Goal: Task Accomplishment & Management: Manage account settings

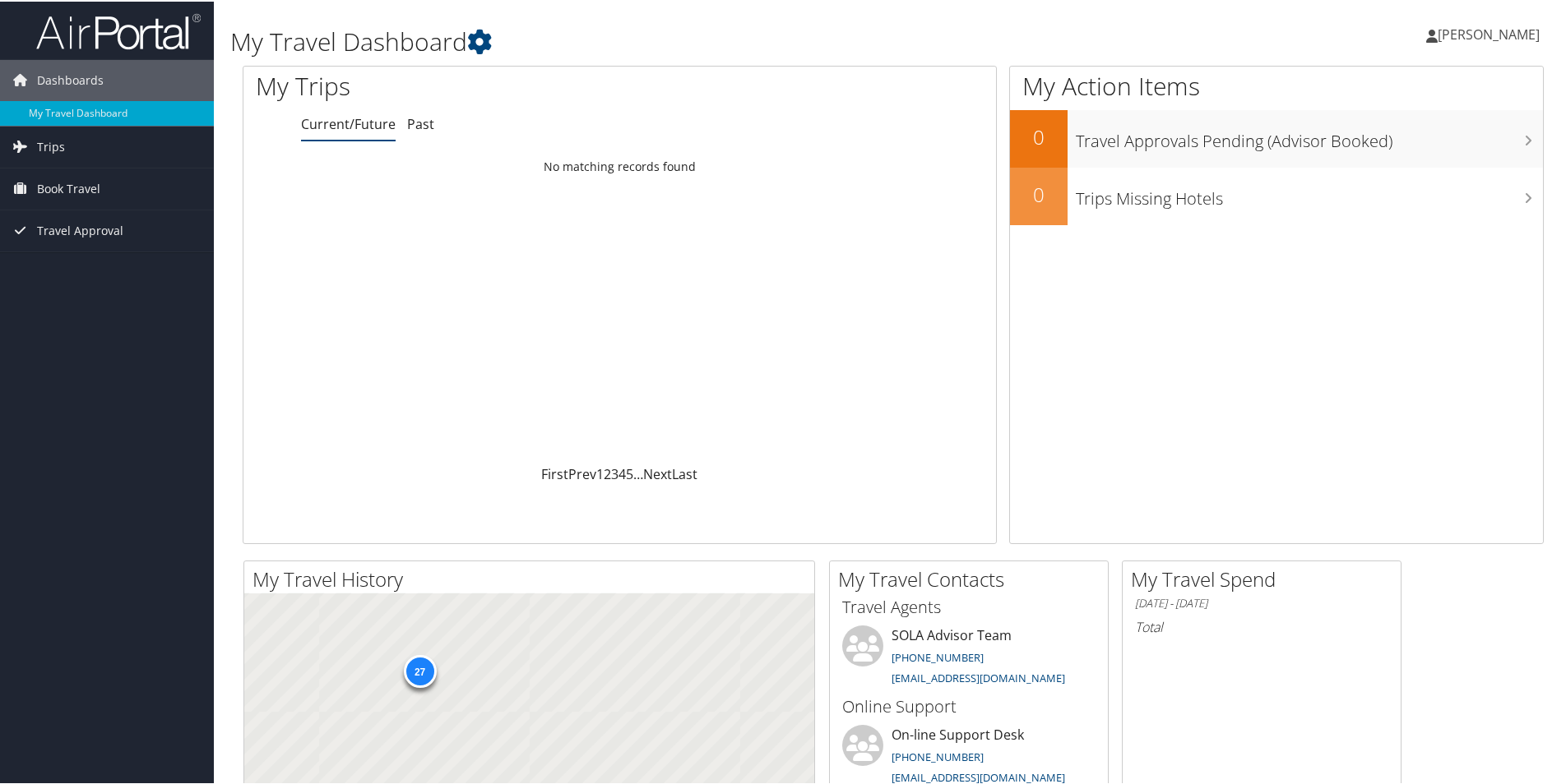
click at [45, 201] on span "Book Travel" at bounding box center [68, 187] width 64 height 41
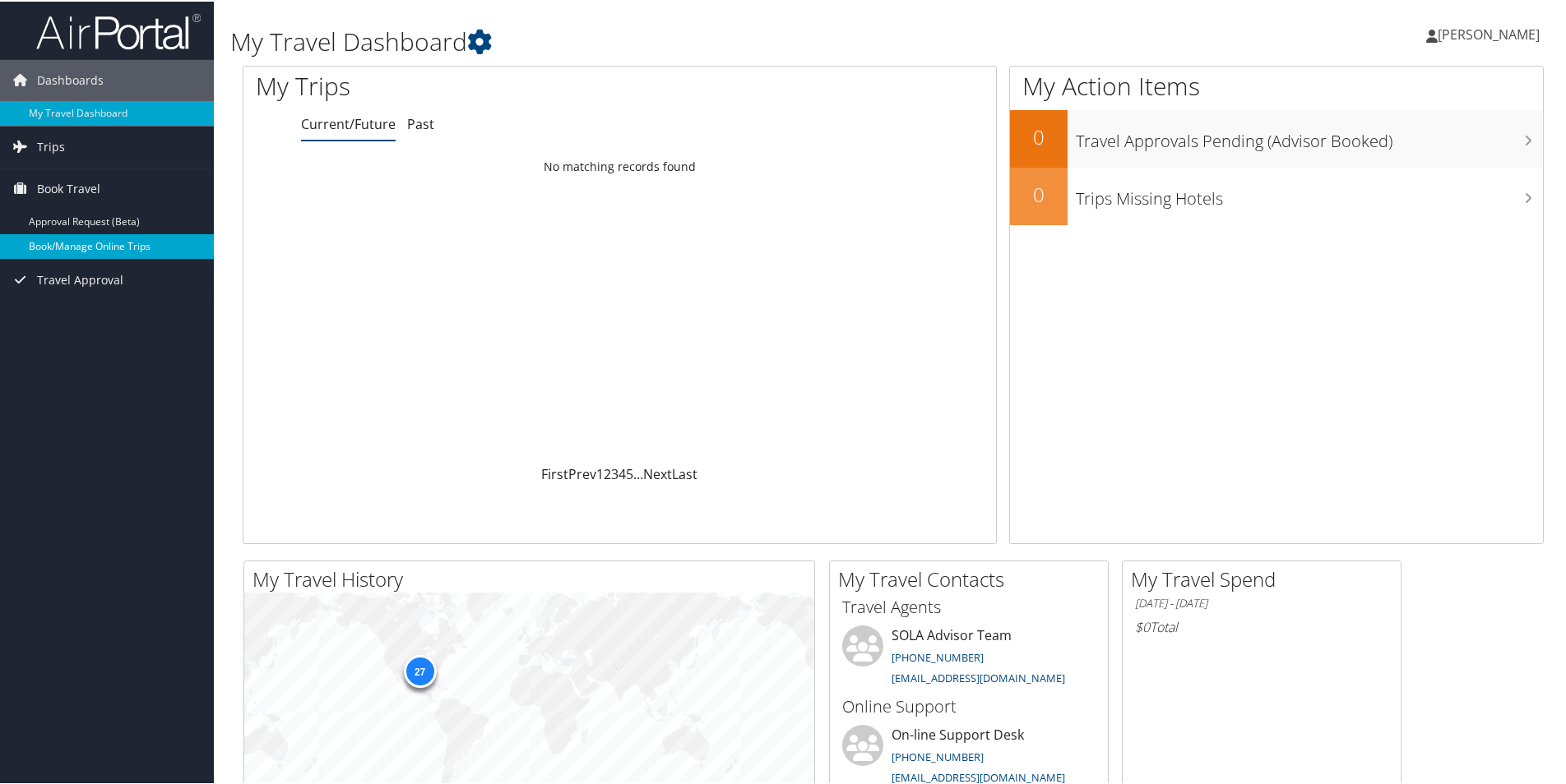
click at [61, 250] on link "Book/Manage Online Trips" at bounding box center [107, 244] width 214 height 24
click at [63, 249] on link "Book/Manage Online Trips" at bounding box center [107, 244] width 214 height 24
click at [1438, 34] on span "[PERSON_NAME]" at bounding box center [1489, 33] width 102 height 18
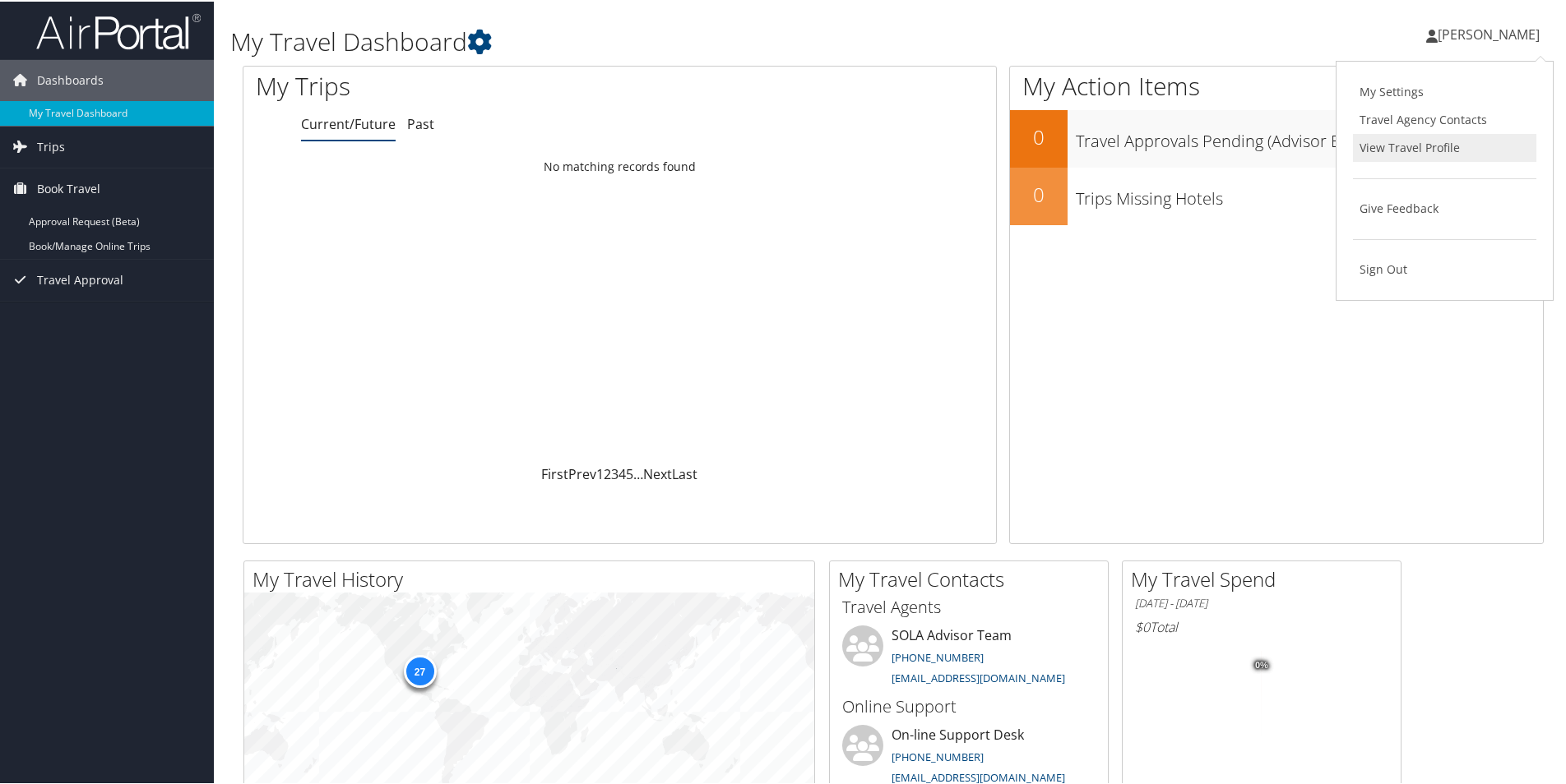
click at [1404, 147] on link "View Travel Profile" at bounding box center [1445, 146] width 183 height 28
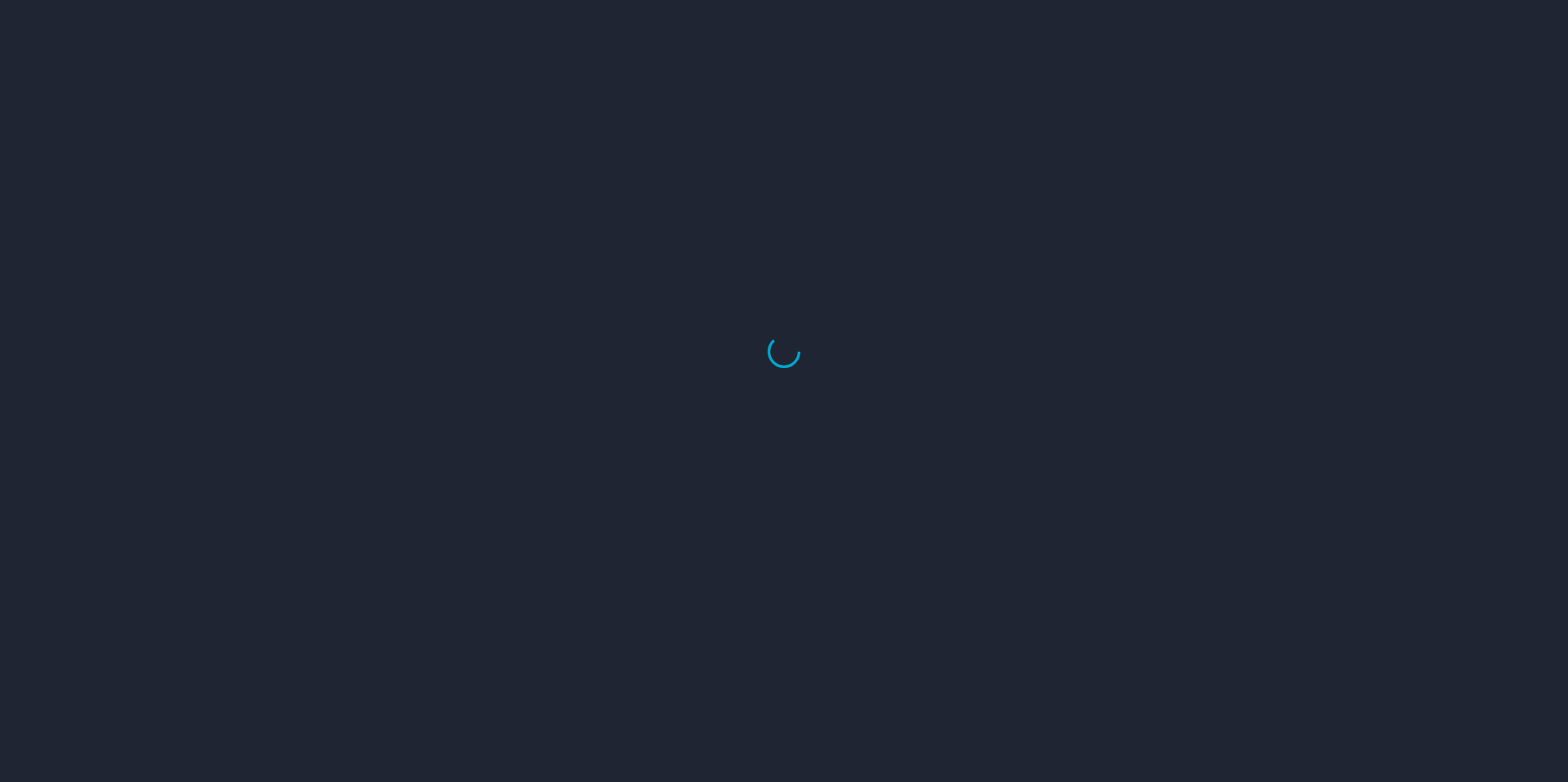
select select "US"
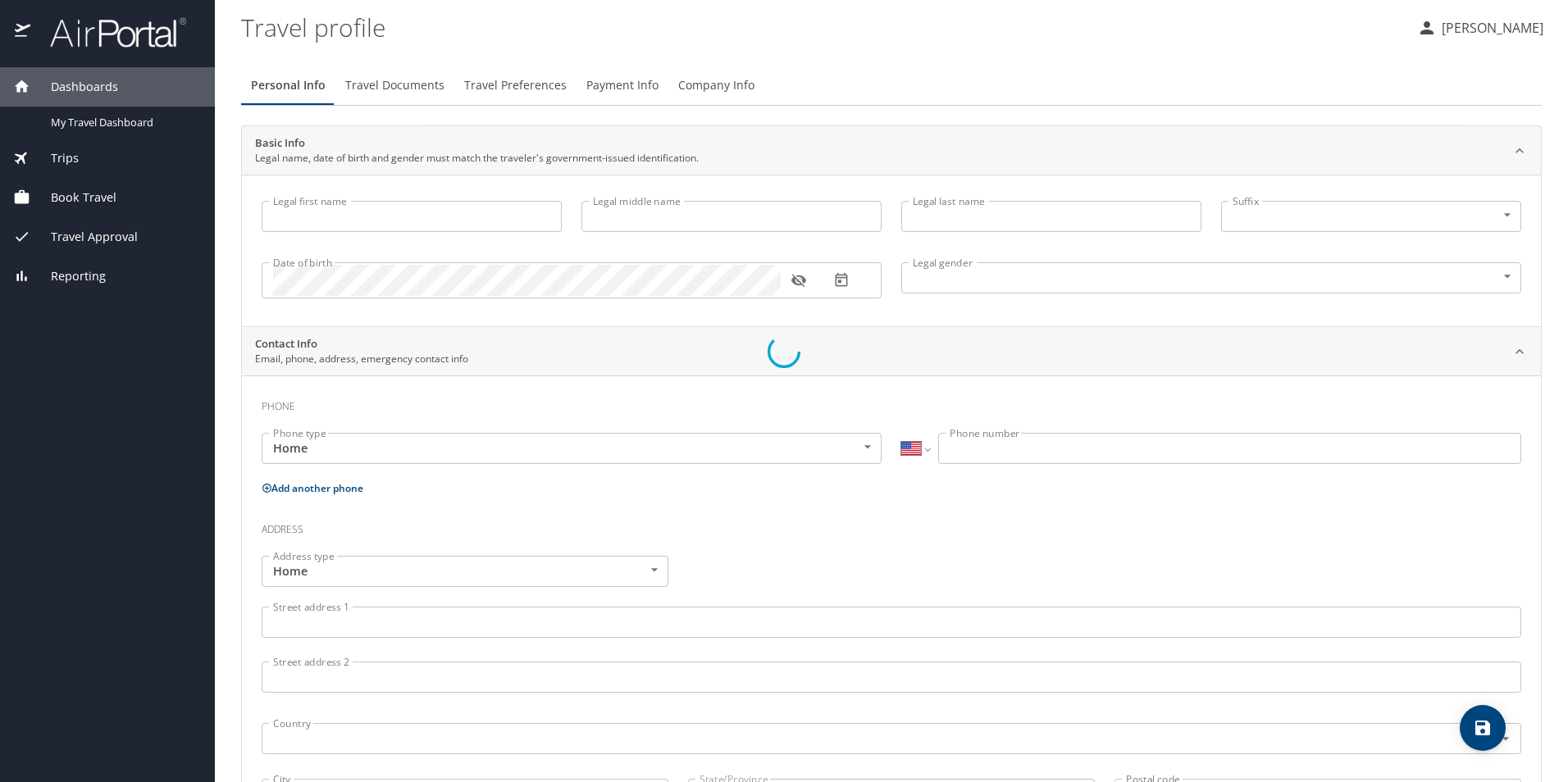
type input "[PERSON_NAME]"
type input "[DEMOGRAPHIC_DATA]"
type input "[PERSON_NAME]"
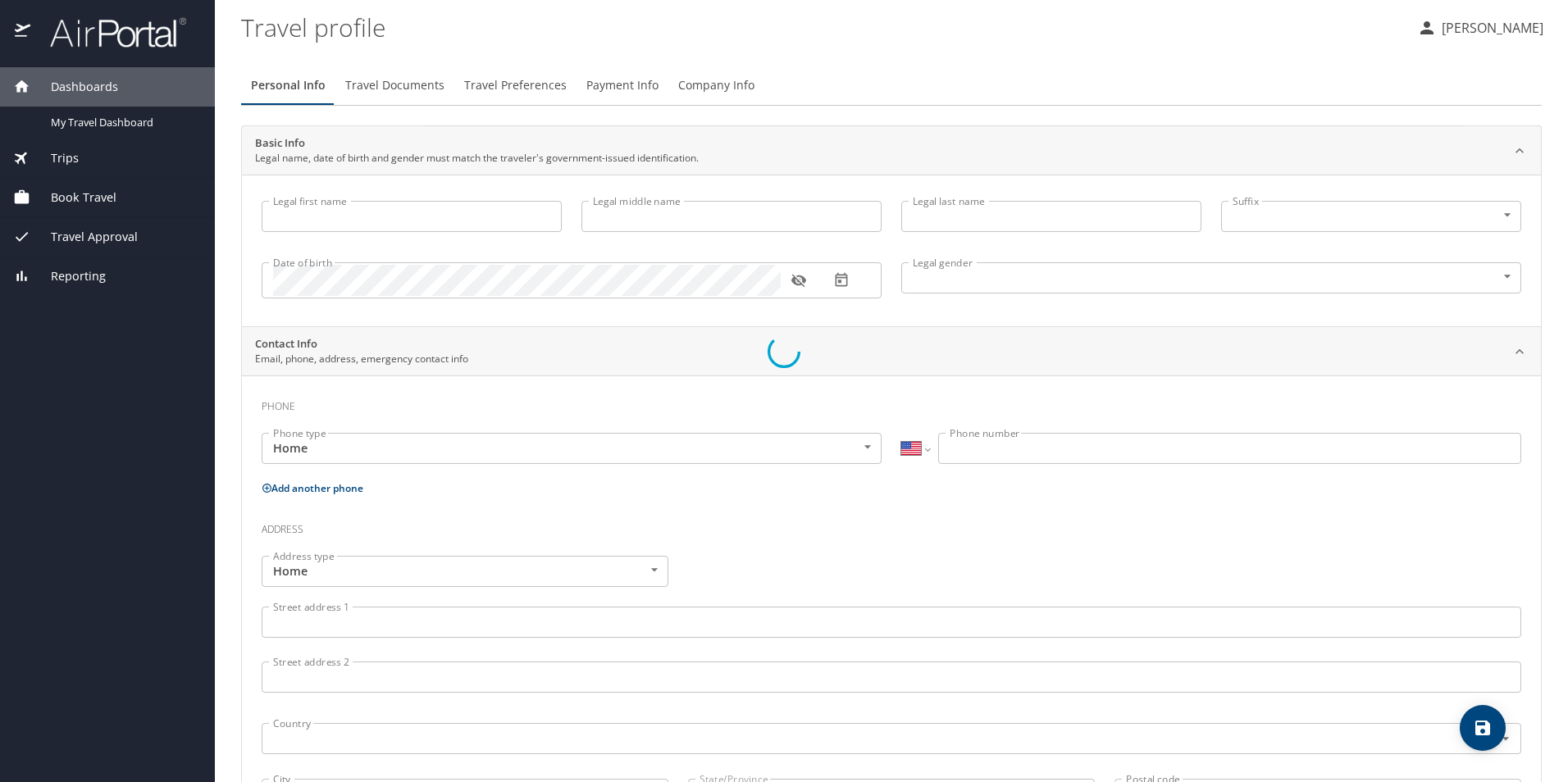
type input "[PERSON_NAME]"
select select "NL"
type input "83527743"
select select "US"
select select "NL"
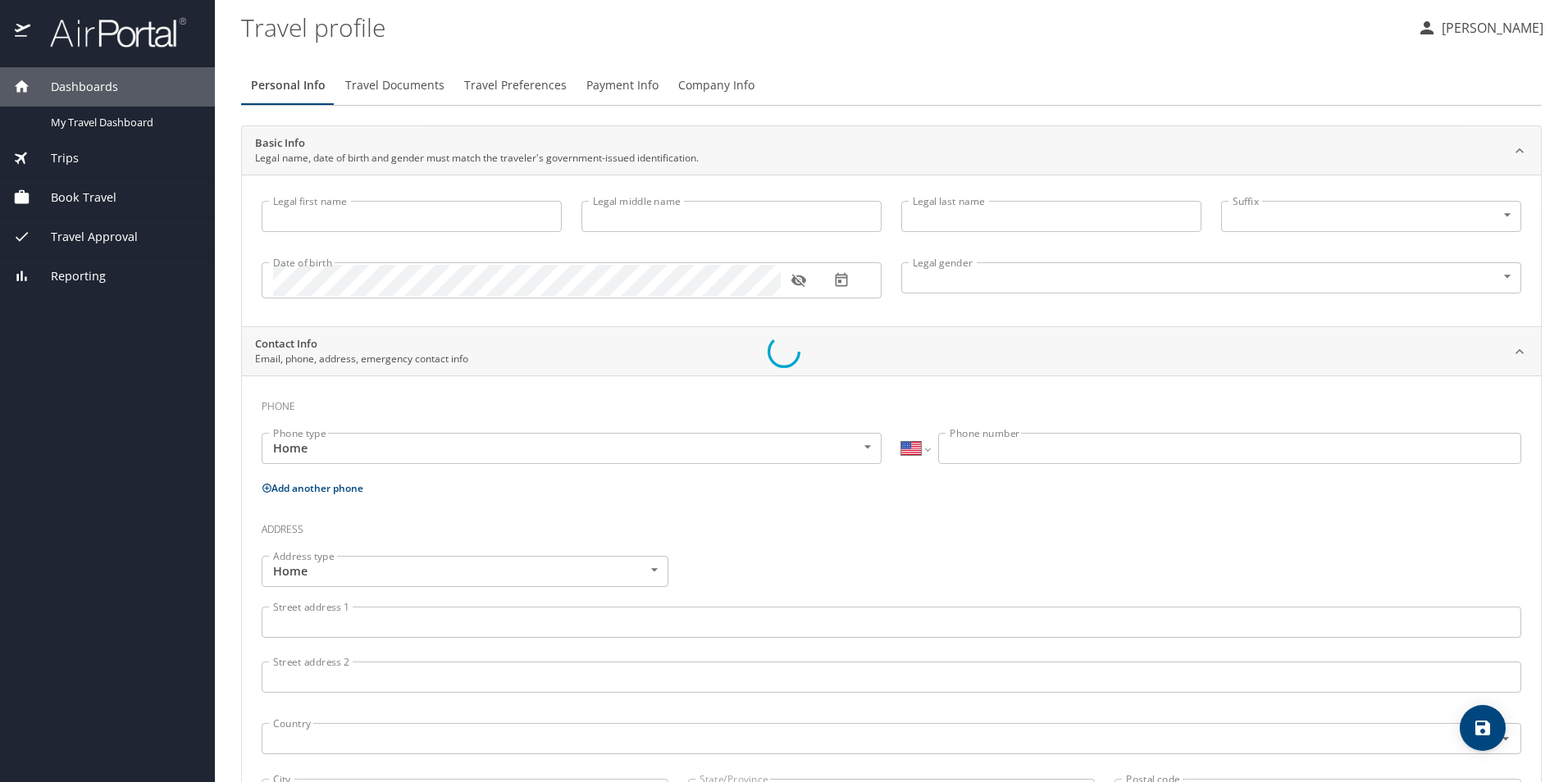
select select "US"
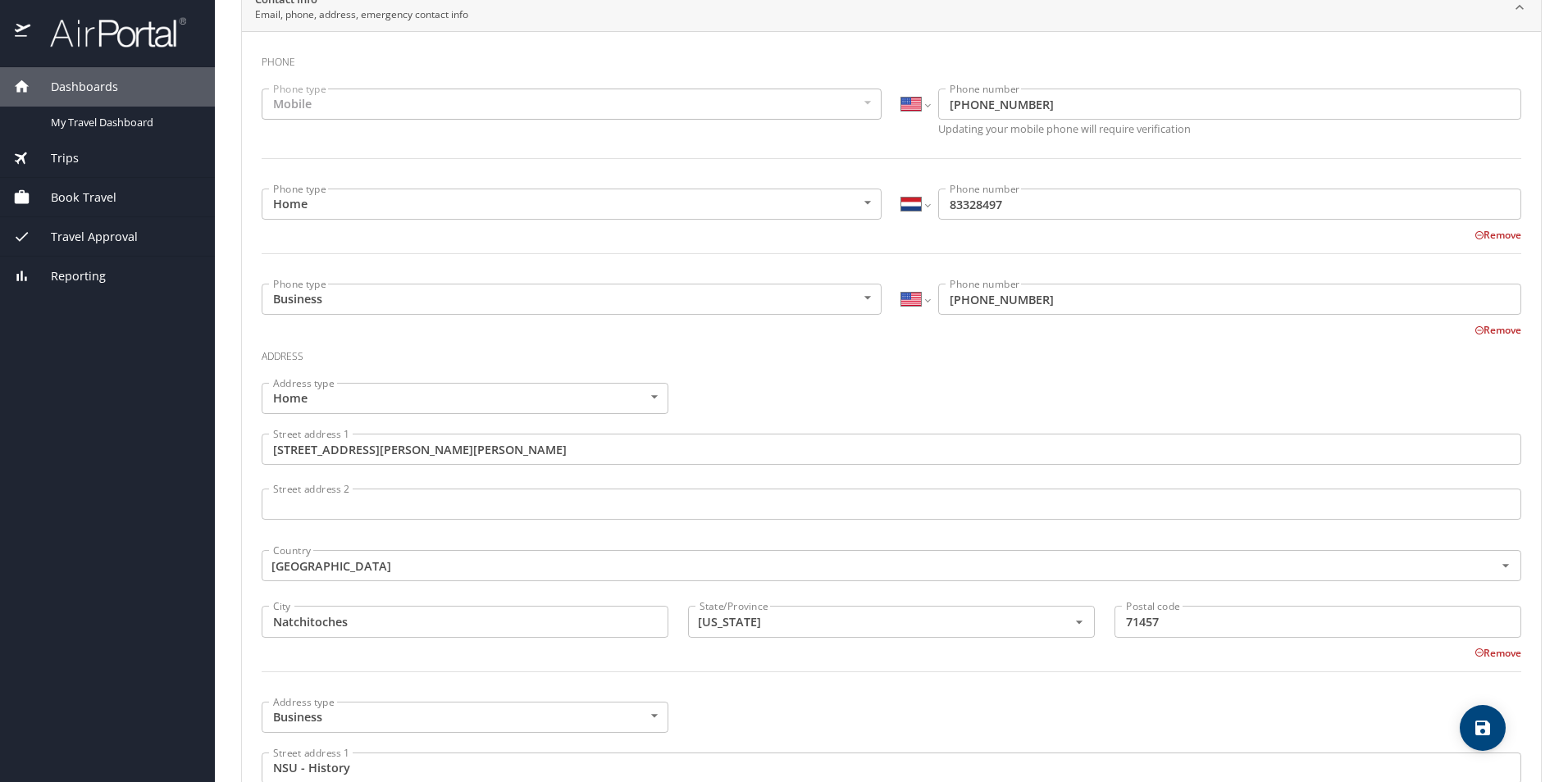
scroll to position [186, 0]
